Goal: Information Seeking & Learning: Learn about a topic

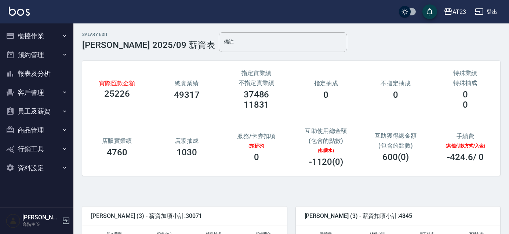
scroll to position [167, 0]
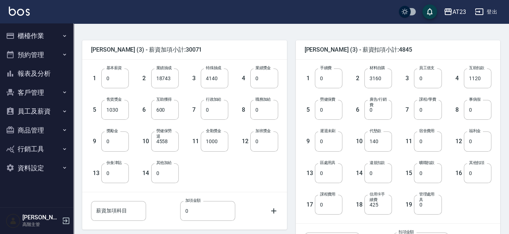
click at [52, 107] on button "員工及薪資" at bounding box center [37, 111] width 68 height 19
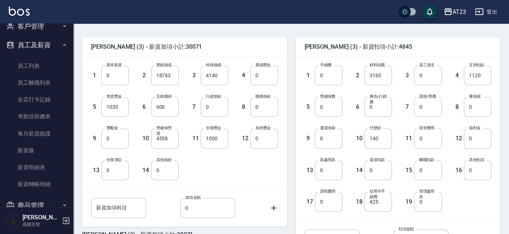
scroll to position [208, 0]
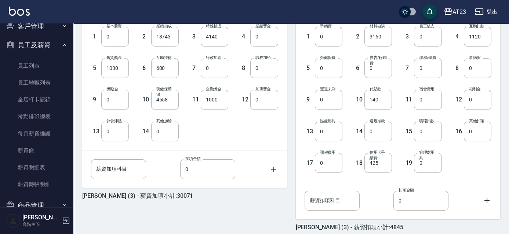
click at [276, 202] on div "[PERSON_NAME] (3) - 薪資加項小計:30071 1 基本薪資 0 基本薪資 2 業績抽成 18743 業績抽成 3 特殊抽成 4140 特殊…" at bounding box center [180, 111] width 214 height 242
click at [273, 197] on div "[PERSON_NAME] (3) - 薪資加項小計:30071" at bounding box center [184, 196] width 205 height 7
click at [195, 200] on div "[PERSON_NAME] (3) - 薪資加項小計:30071 1 基本薪資 0 基本薪資 2 業績抽成 18743 業績抽成 3 特殊抽成 4140 特殊…" at bounding box center [180, 111] width 214 height 242
click at [128, 226] on div "[PERSON_NAME] (3) - 薪資加項小計:30071 1 基本薪資 0 基本薪資 2 業績抽成 18743 業績抽成 3 特殊抽成 4140 特殊…" at bounding box center [180, 111] width 214 height 242
drag, startPoint x: 128, startPoint y: 225, endPoint x: 96, endPoint y: 220, distance: 32.6
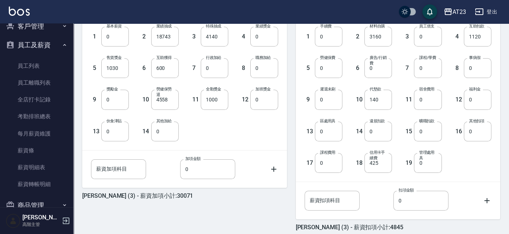
click at [96, 220] on div "[PERSON_NAME] (3) - 薪資加項小計:30071 1 基本薪資 0 基本薪資 2 業績抽成 18743 業績抽成 3 特殊抽成 4140 特殊…" at bounding box center [180, 111] width 214 height 242
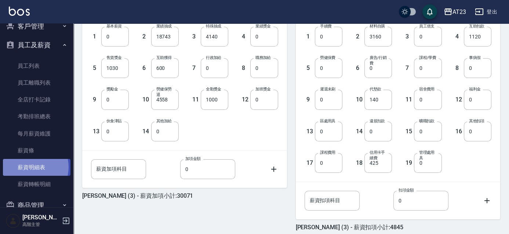
click at [29, 167] on link "薪資明細表" at bounding box center [37, 167] width 68 height 17
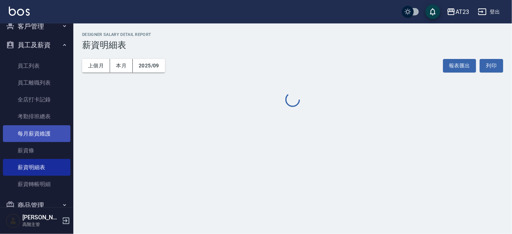
click at [34, 131] on link "每月薪資維護" at bounding box center [37, 133] width 68 height 17
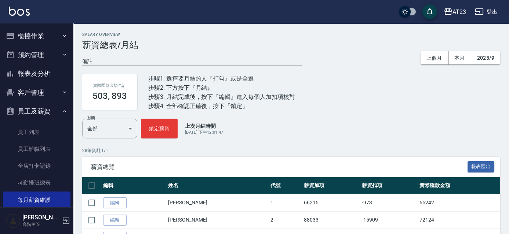
click at [33, 71] on button "報表及分析" at bounding box center [37, 73] width 68 height 19
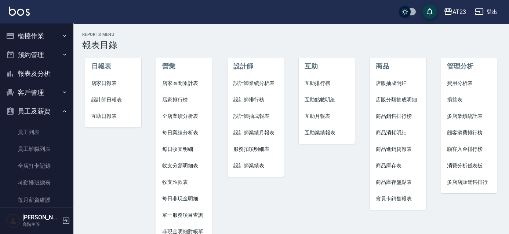
click at [460, 98] on span "損益表" at bounding box center [469, 100] width 44 height 8
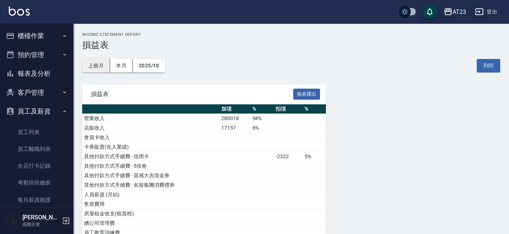
click at [102, 65] on button "上個月" at bounding box center [96, 66] width 28 height 14
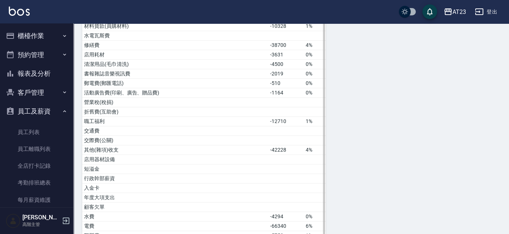
scroll to position [150, 0]
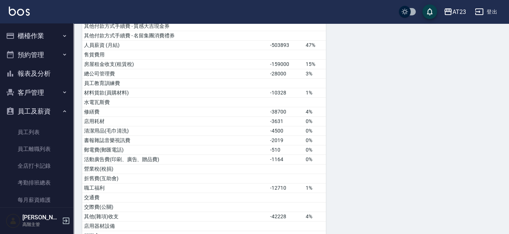
click at [44, 72] on button "報表及分析" at bounding box center [37, 73] width 68 height 19
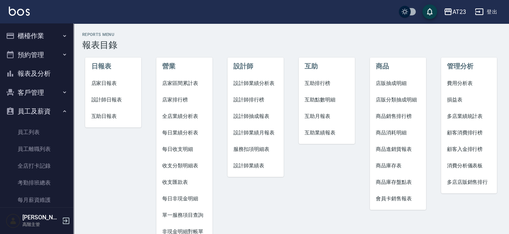
click at [183, 165] on span "收支分類明細表" at bounding box center [184, 166] width 44 height 8
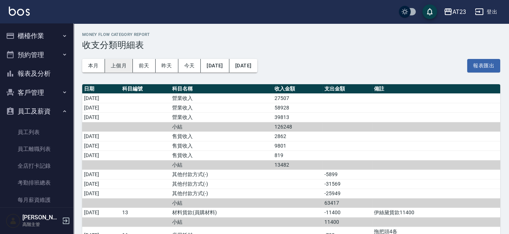
click at [112, 65] on button "上個月" at bounding box center [119, 66] width 28 height 14
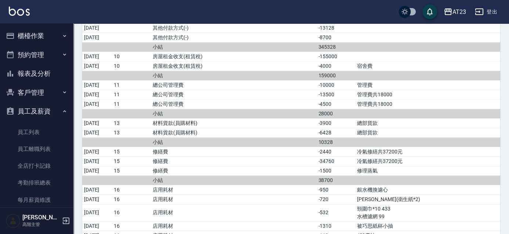
scroll to position [900, 0]
